Goal: Find specific page/section: Find specific page/section

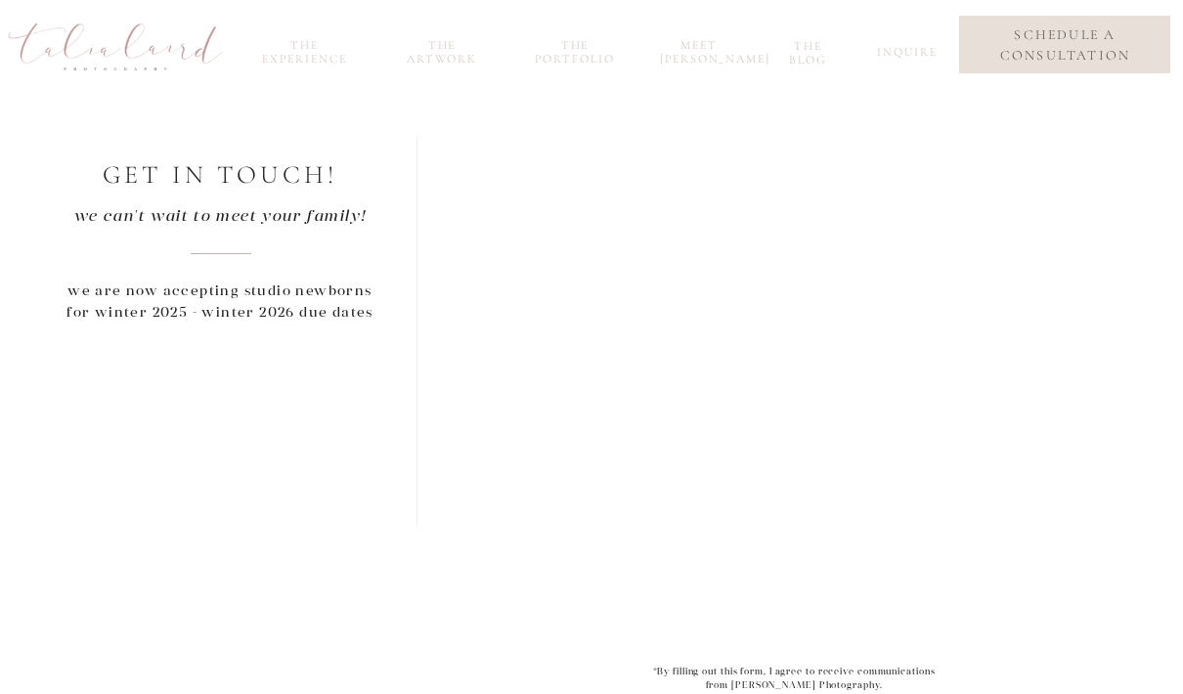
scroll to position [787, 0]
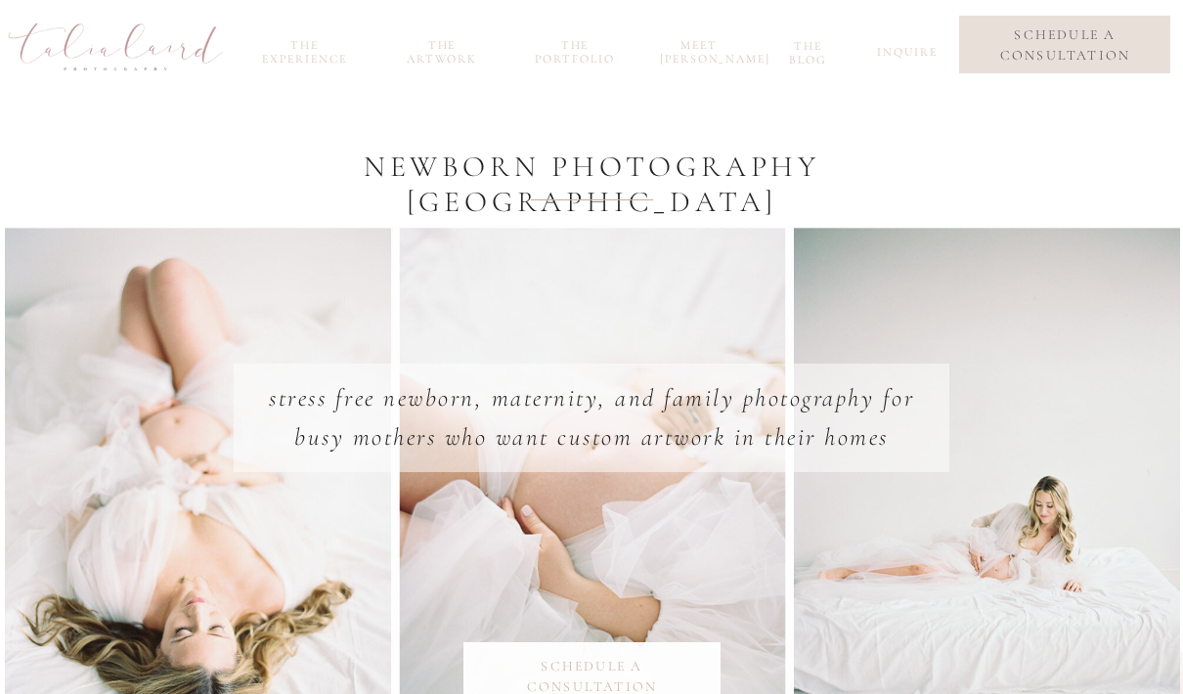
click at [589, 55] on nav "the portfolio" at bounding box center [575, 49] width 94 height 22
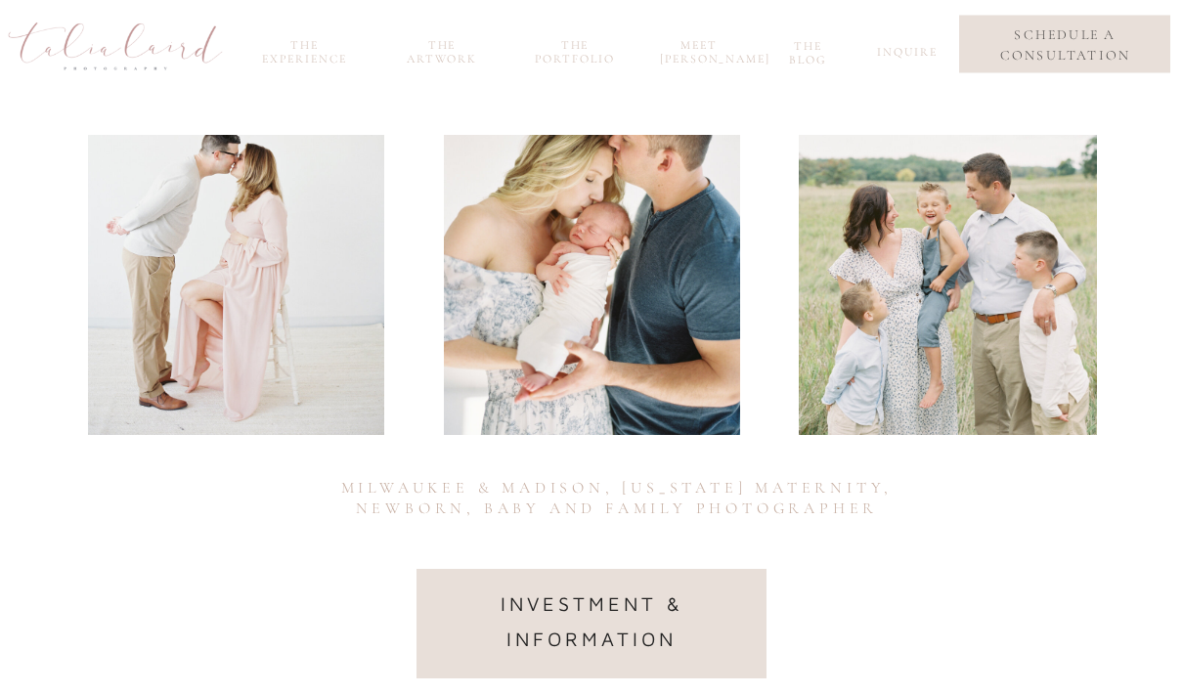
scroll to position [280, 0]
click at [702, 613] on nav "investment & information" at bounding box center [591, 622] width 293 height 71
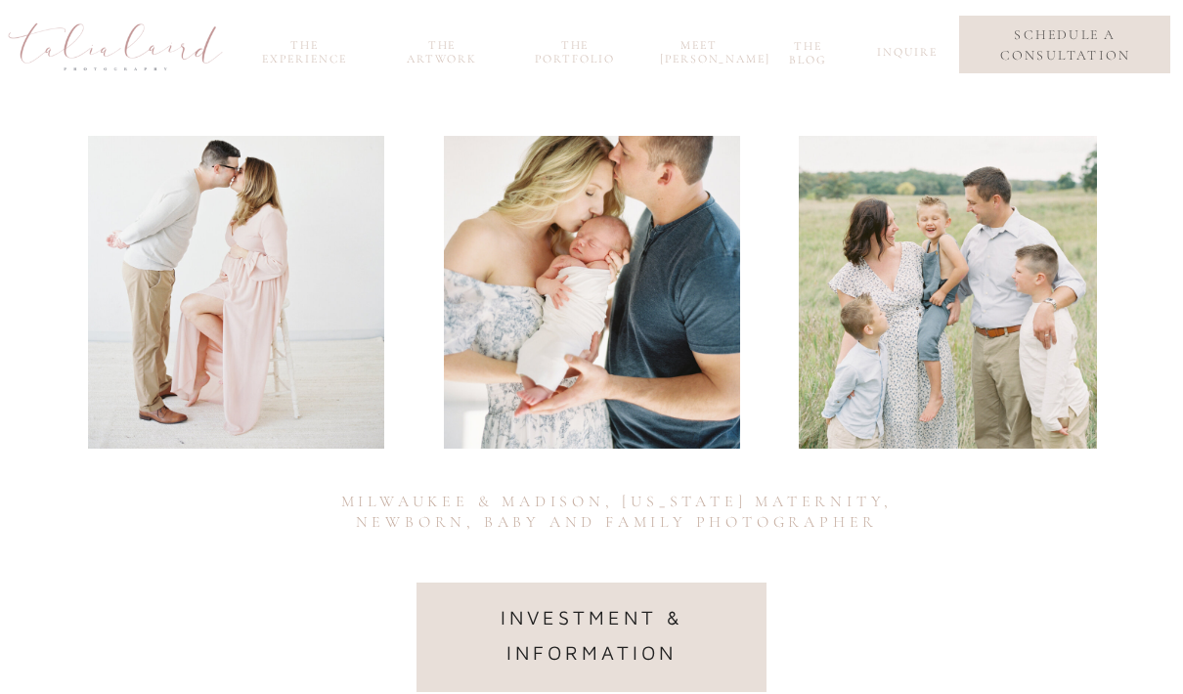
scroll to position [218, 0]
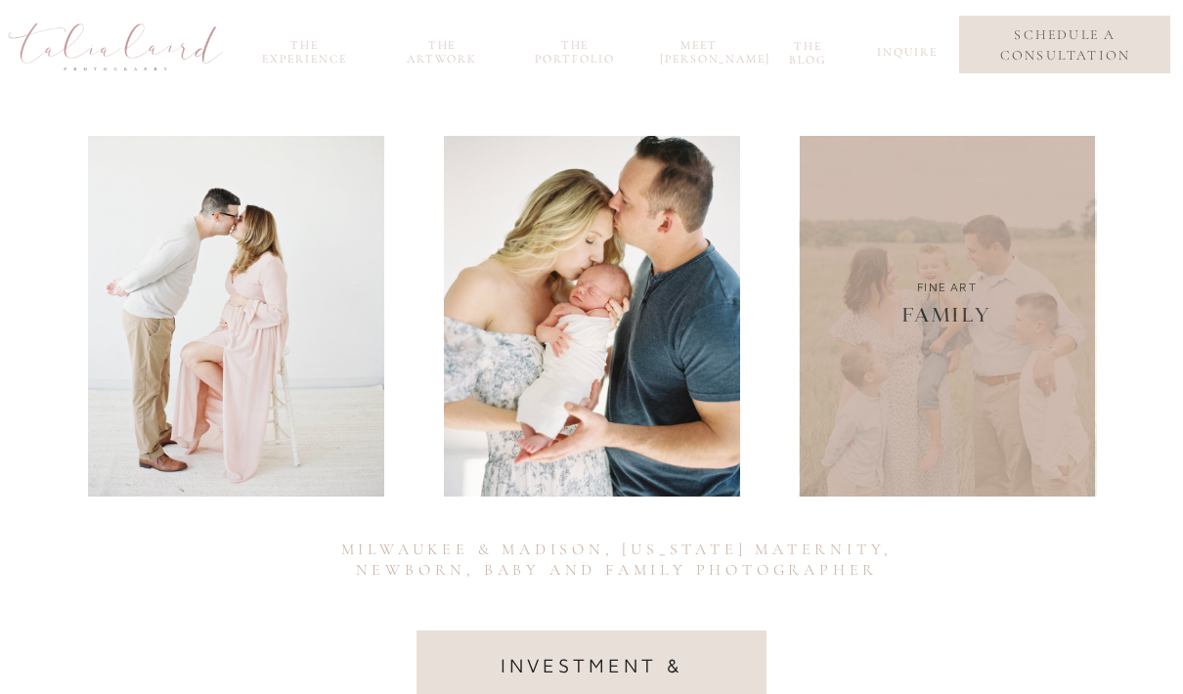
click at [997, 386] on div at bounding box center [948, 301] width 298 height 391
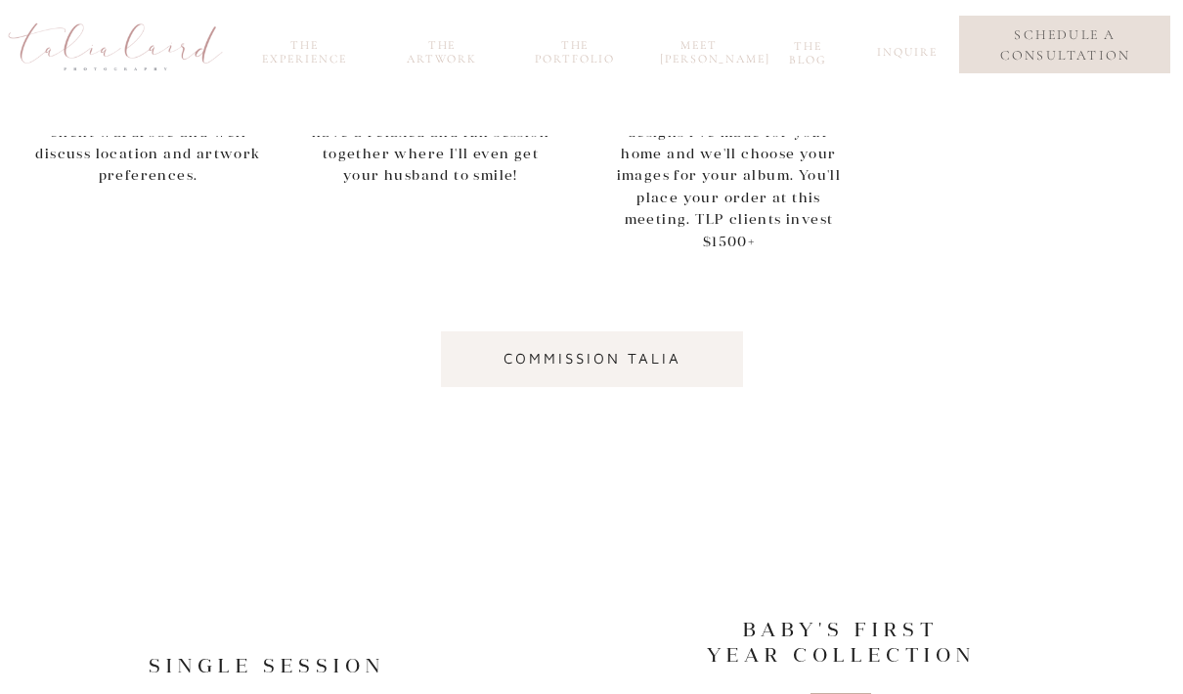
scroll to position [1341, 0]
click at [712, 354] on nav "commission Talia" at bounding box center [592, 360] width 277 height 29
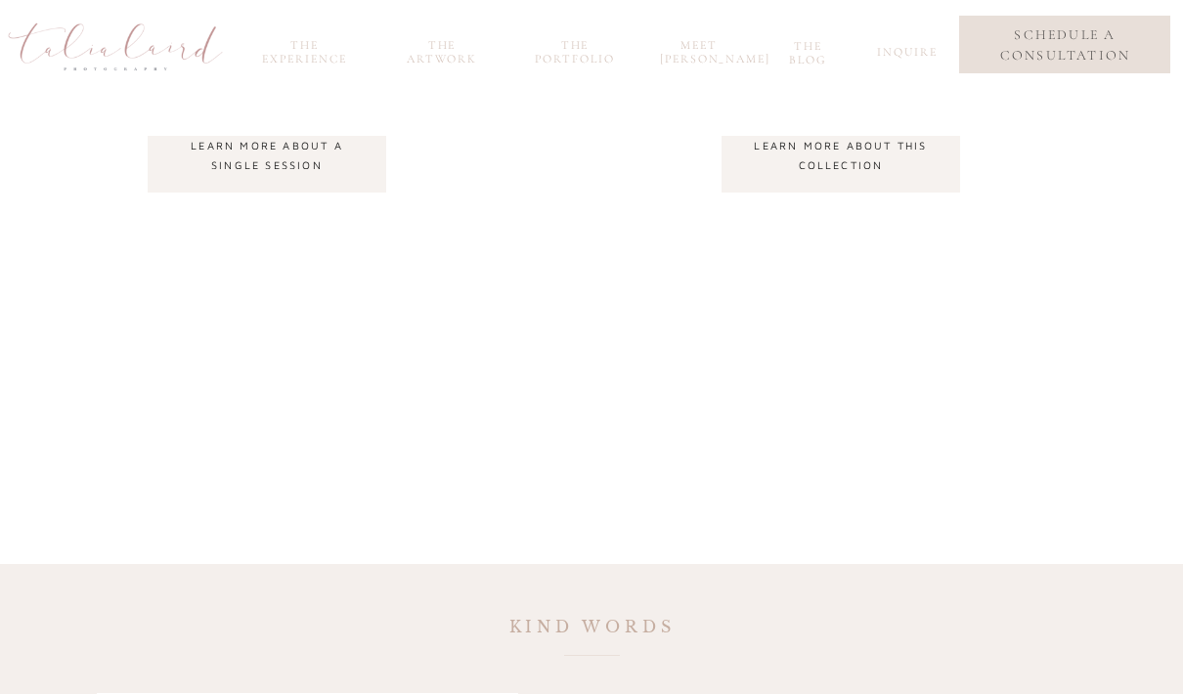
scroll to position [2092, 0]
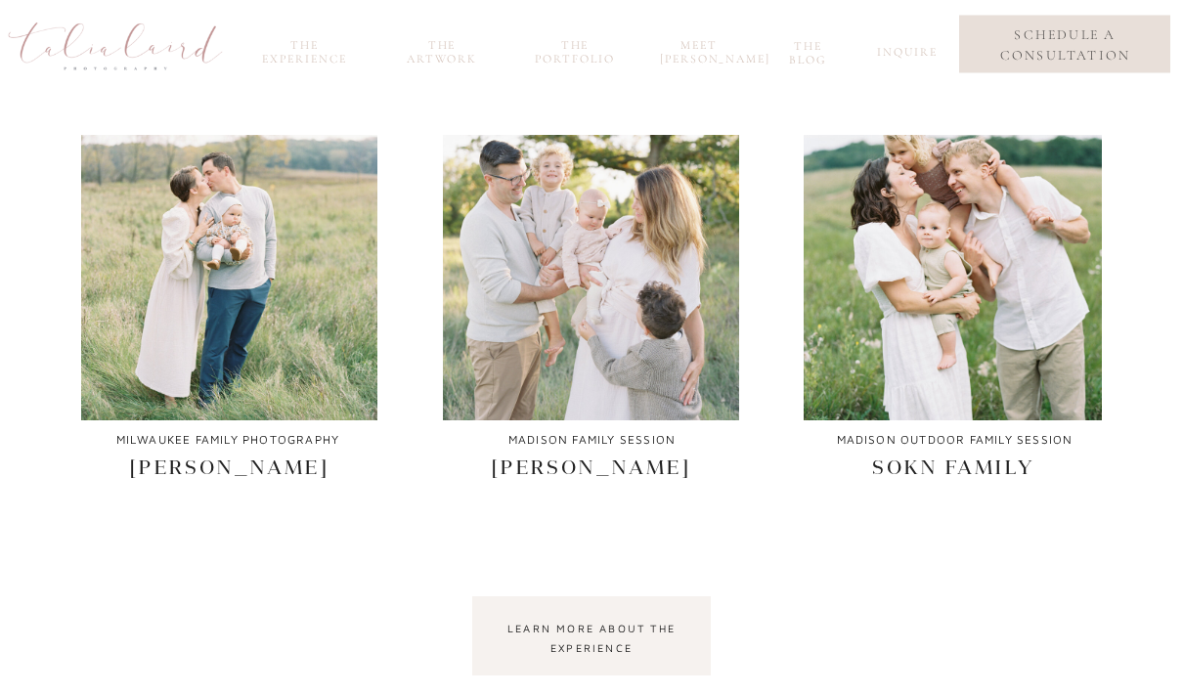
scroll to position [844, 0]
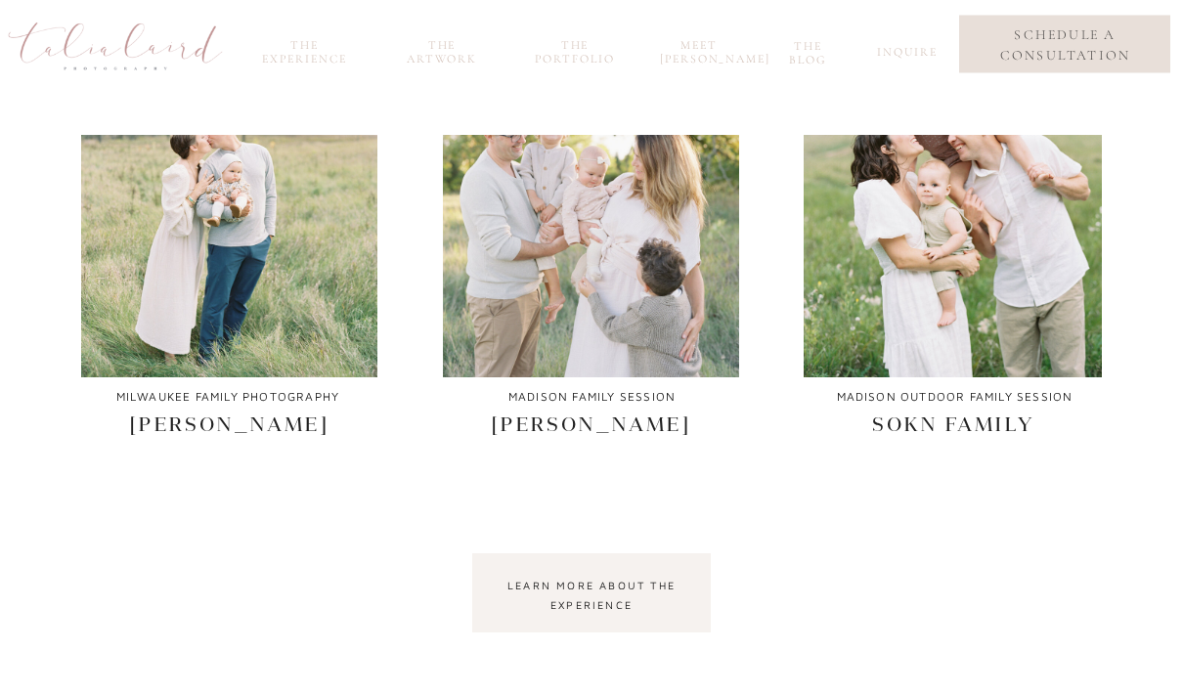
click at [656, 585] on nav "learn more about the experience" at bounding box center [591, 594] width 203 height 35
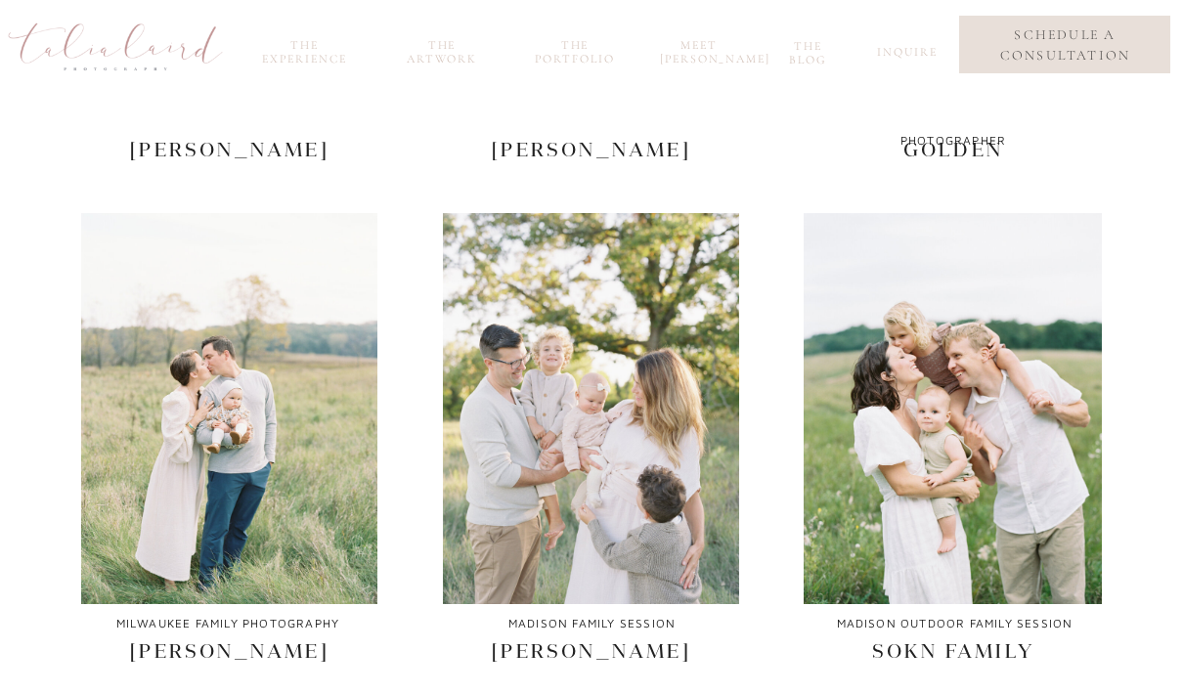
scroll to position [617, 0]
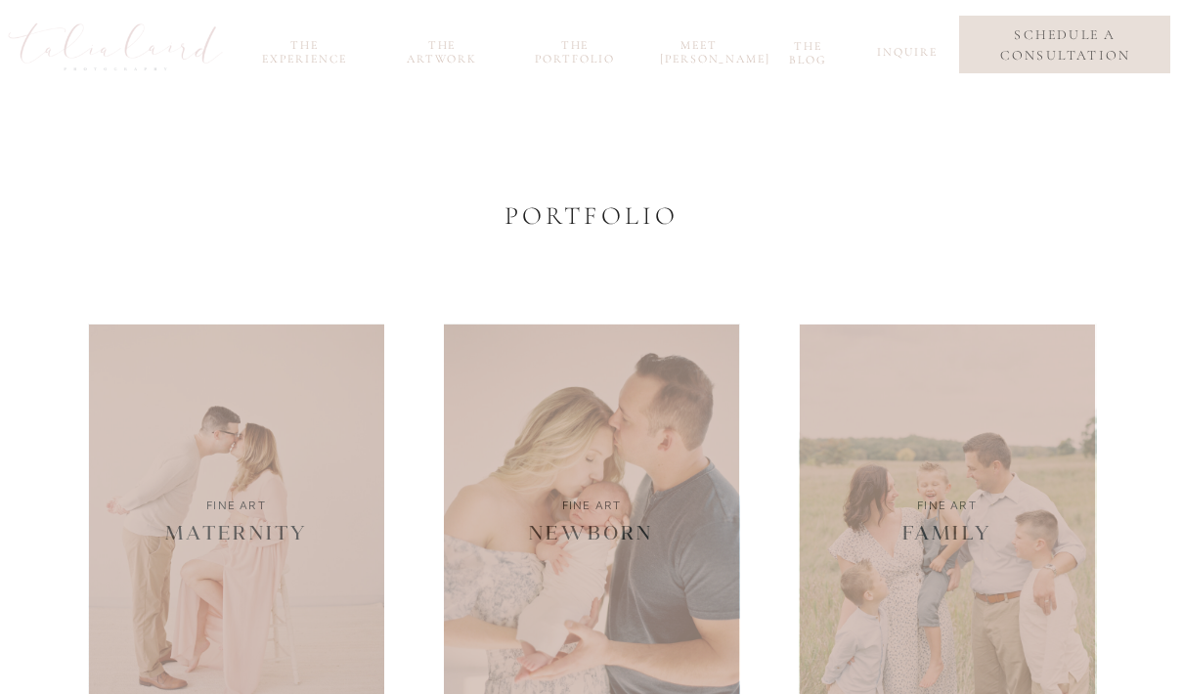
scroll to position [218, 0]
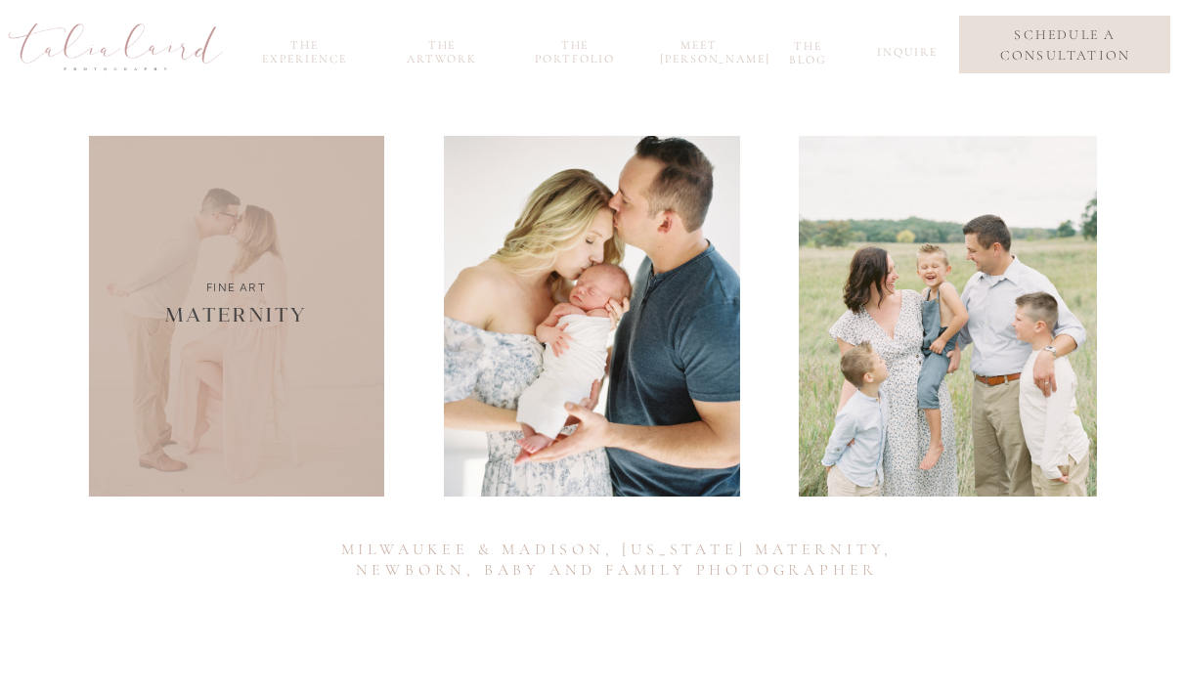
click at [185, 255] on div at bounding box center [236, 301] width 296 height 391
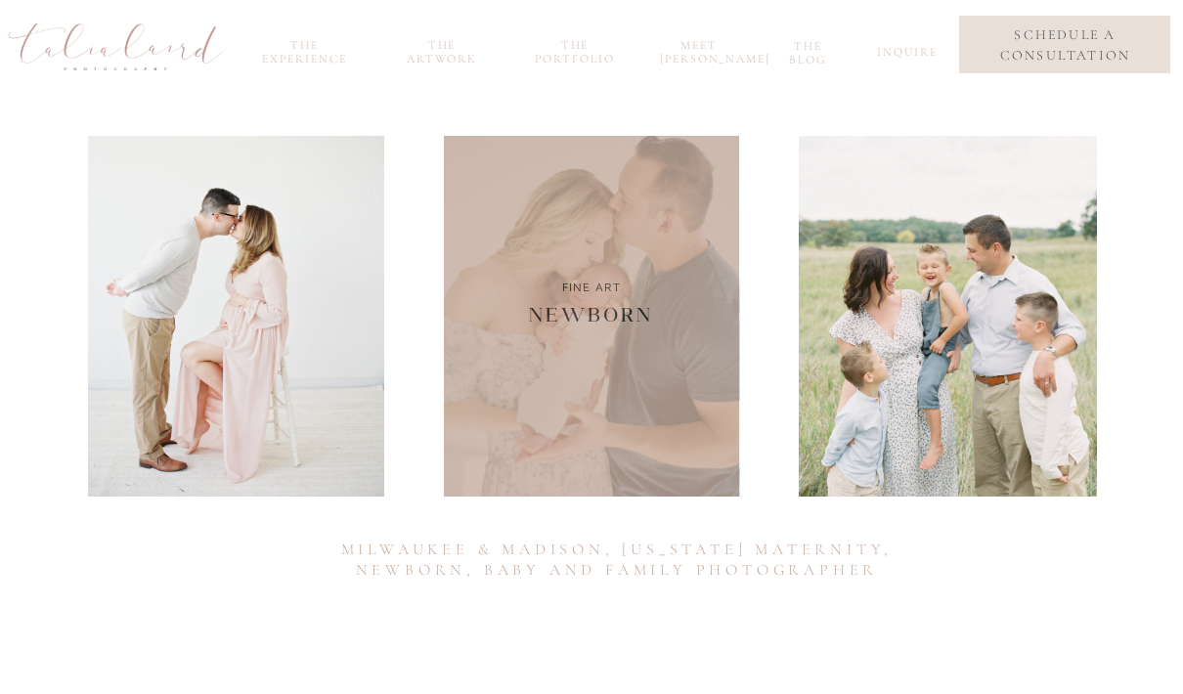
click at [659, 306] on div at bounding box center [592, 301] width 296 height 391
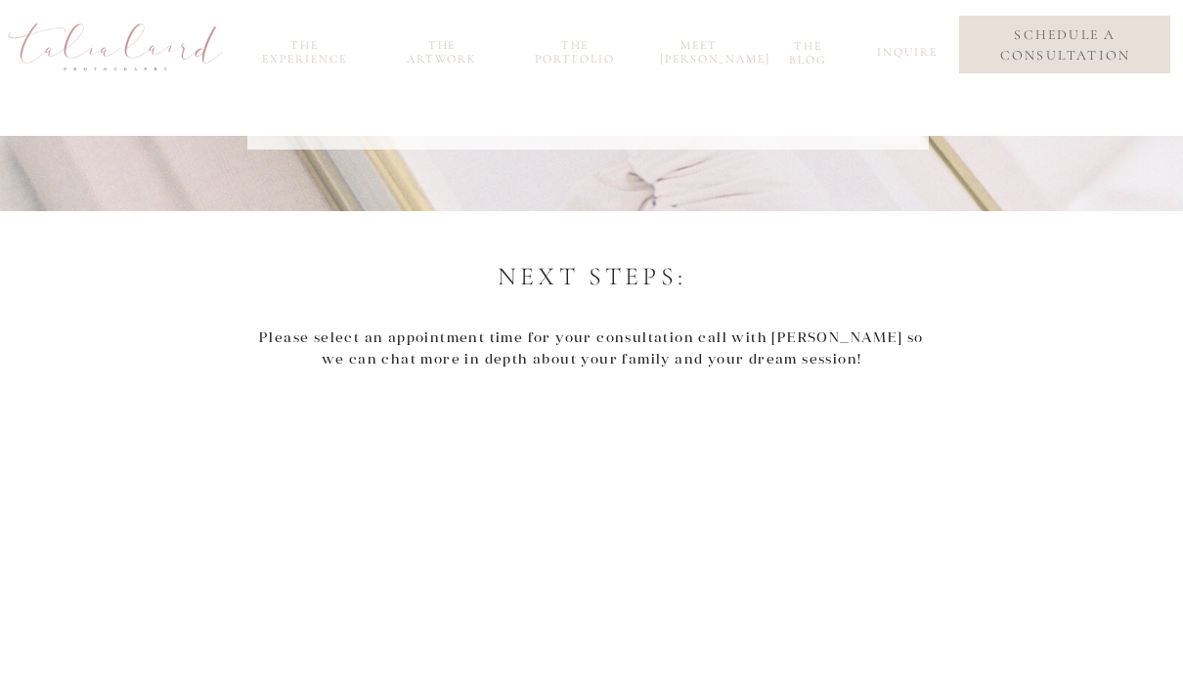
scroll to position [301, 0]
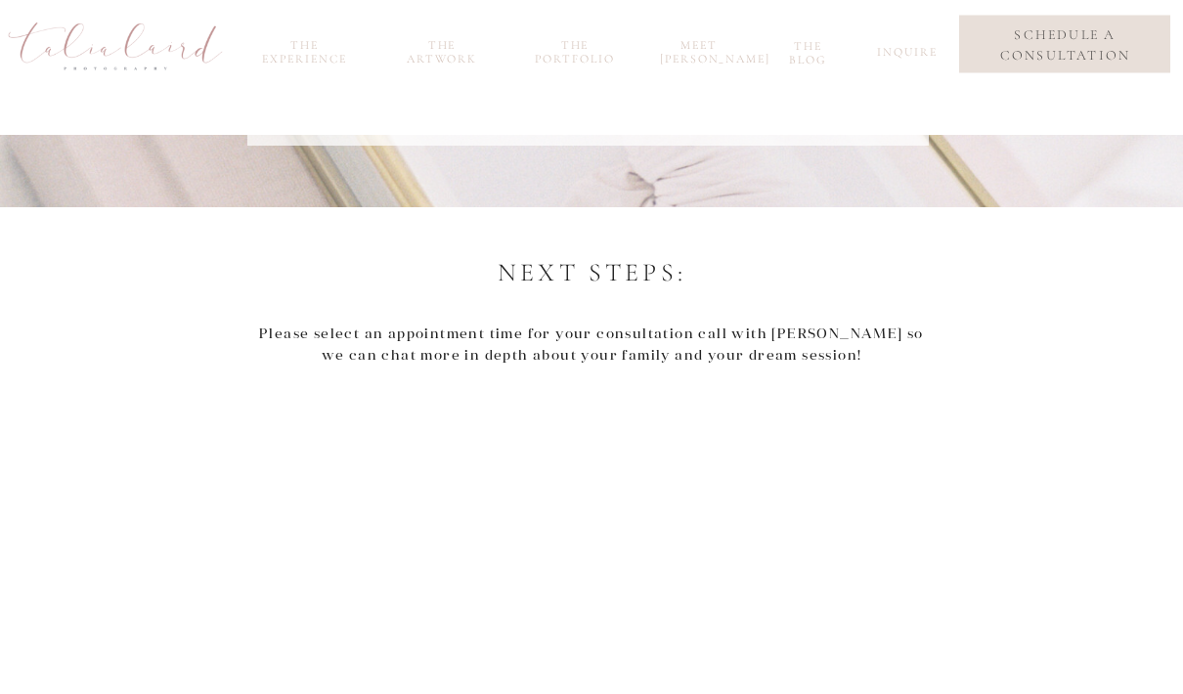
click at [869, 327] on p "Please select an appointment time for your consultation call with [PERSON_NAME]…" at bounding box center [591, 361] width 675 height 162
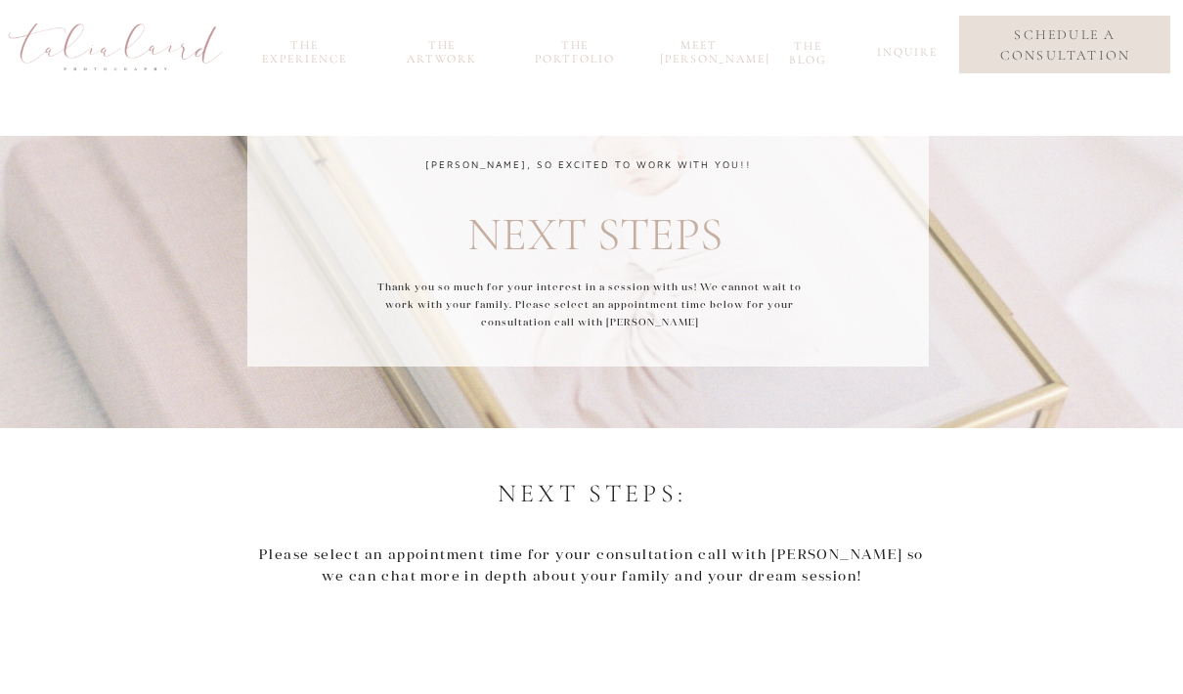
scroll to position [80, 0]
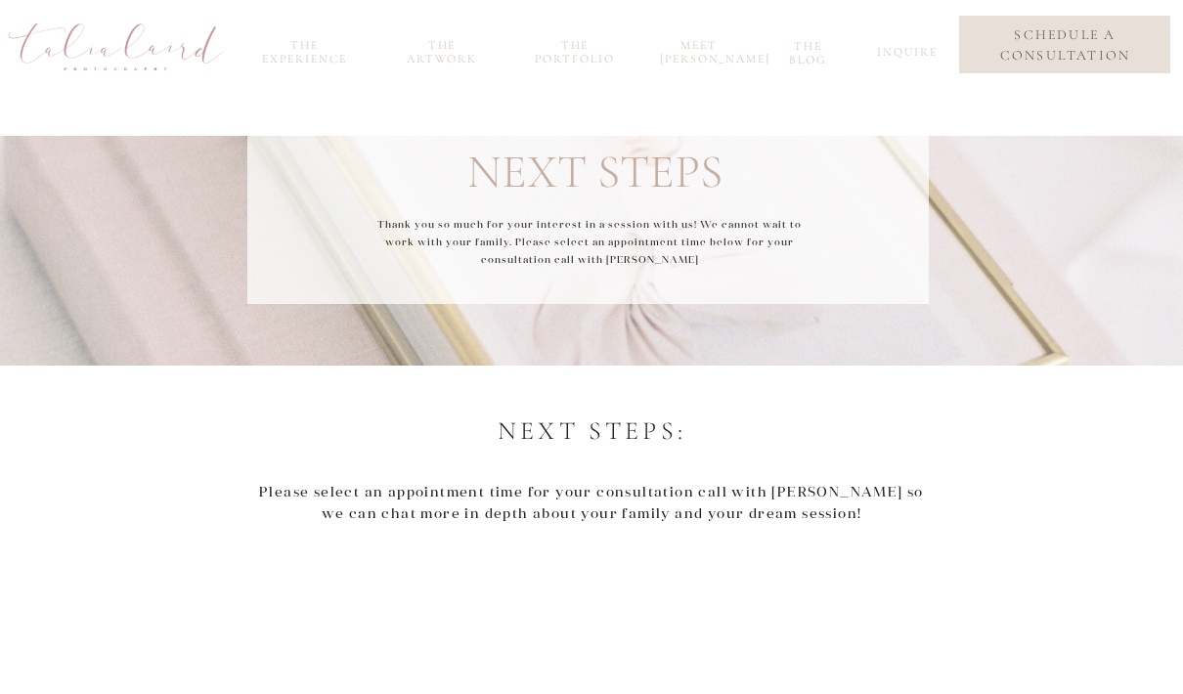
scroll to position [128, 0]
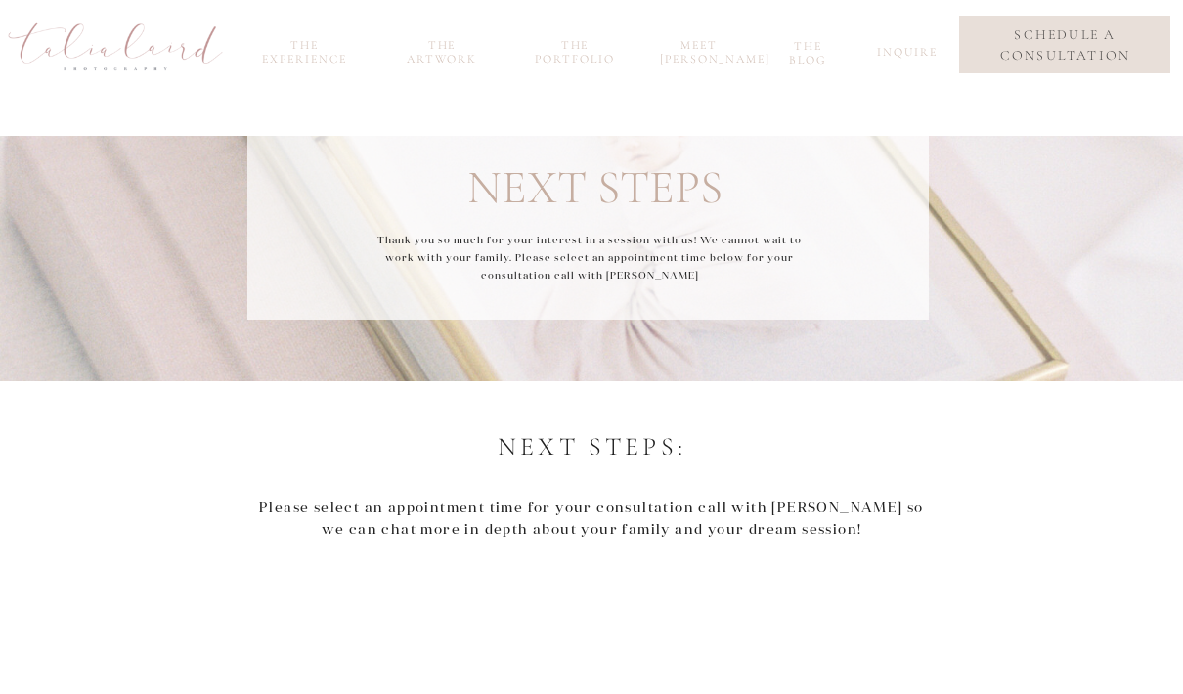
click at [1105, 68] on div at bounding box center [1064, 45] width 211 height 58
